Goal: Transaction & Acquisition: Subscribe to service/newsletter

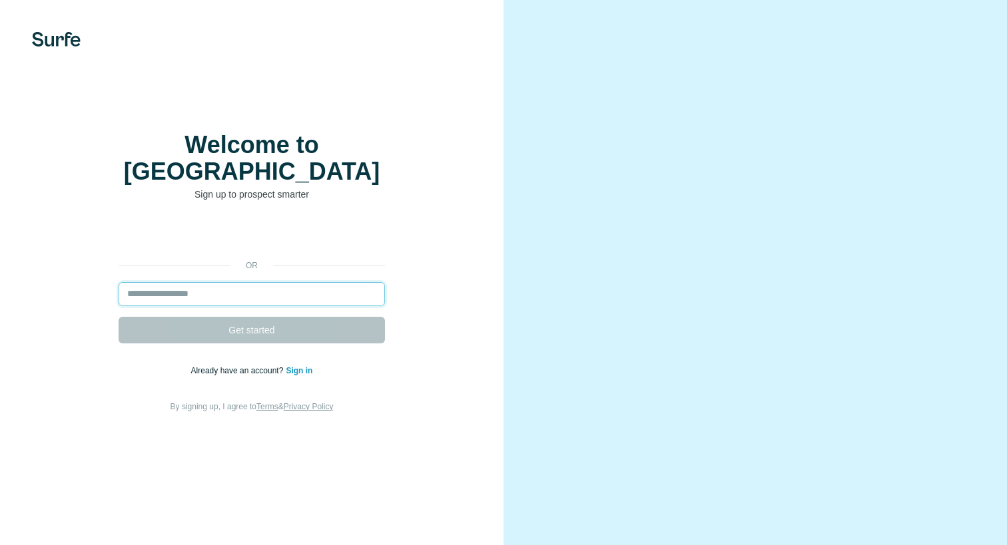
click at [212, 282] on input "email" at bounding box center [252, 294] width 266 height 24
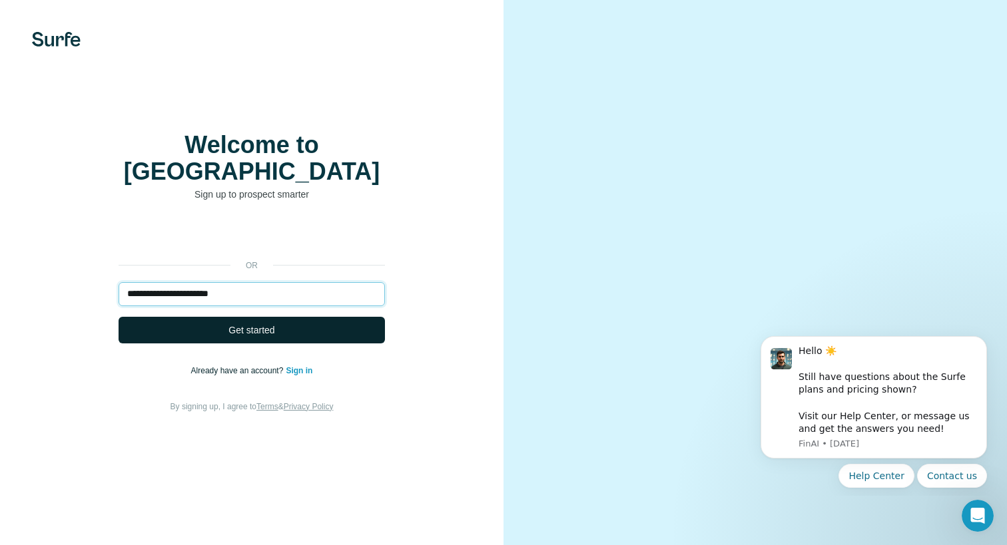
type input "**********"
click at [200, 324] on button "Get started" at bounding box center [252, 330] width 266 height 27
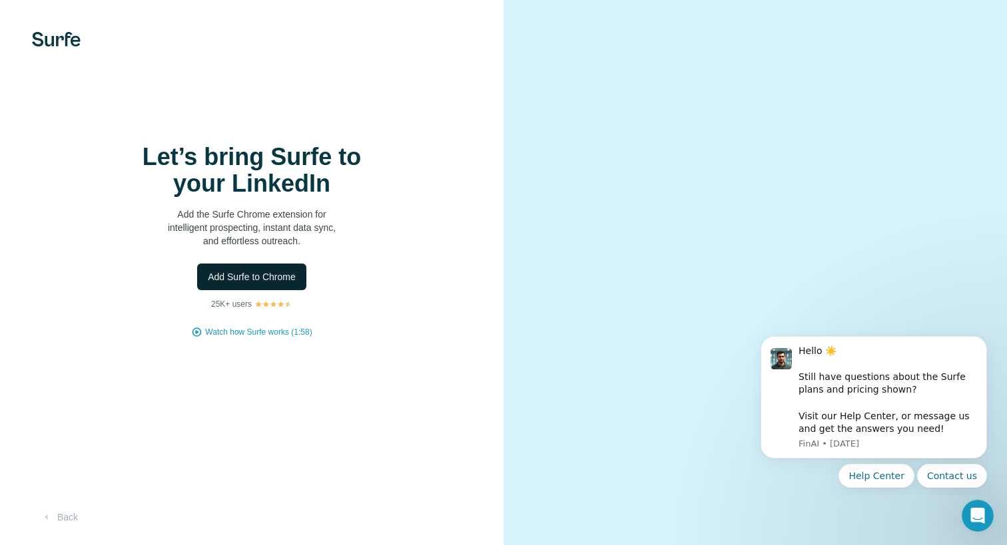
click at [266, 276] on span "Add Surfe to Chrome" at bounding box center [252, 276] width 88 height 13
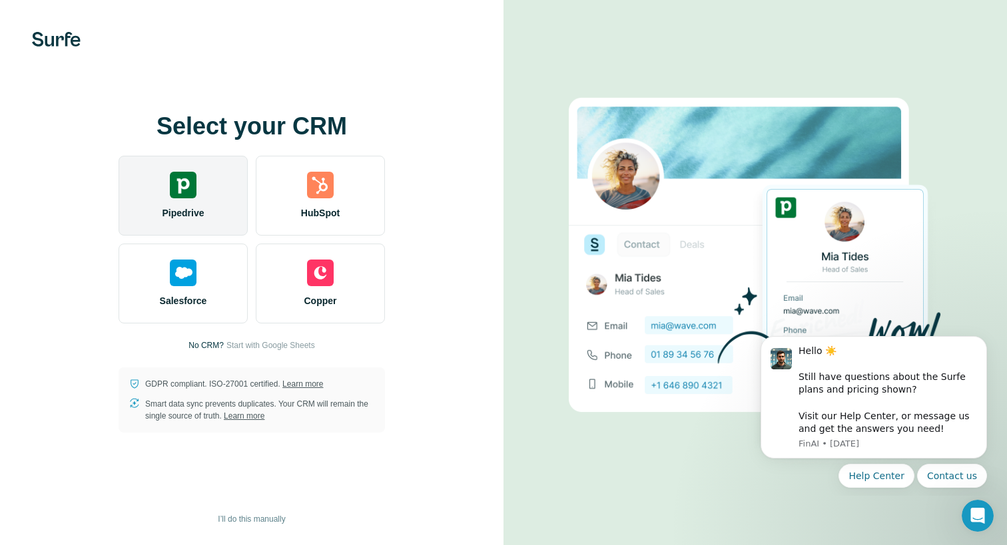
click at [174, 200] on div "Pipedrive" at bounding box center [183, 196] width 129 height 80
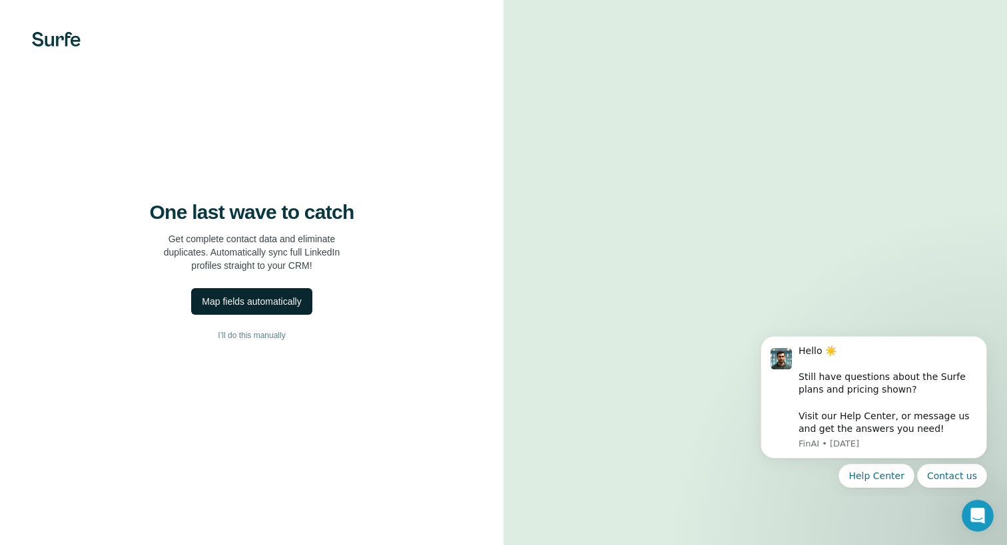
click at [274, 300] on div "Map fields automatically" at bounding box center [251, 301] width 99 height 13
